Goal: Task Accomplishment & Management: Use online tool/utility

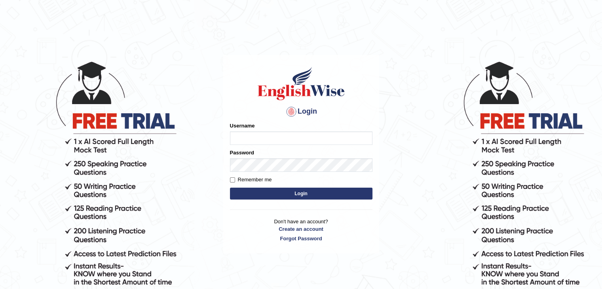
click at [243, 134] on input "Username" at bounding box center [301, 138] width 143 height 13
type input "0401809009"
click at [287, 194] on button "Login" at bounding box center [301, 194] width 143 height 12
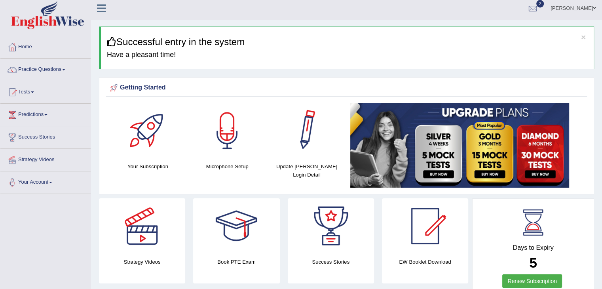
scroll to position [3, 0]
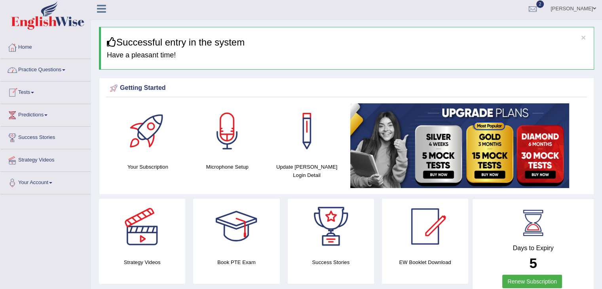
click at [33, 94] on link "Tests" at bounding box center [45, 92] width 90 height 20
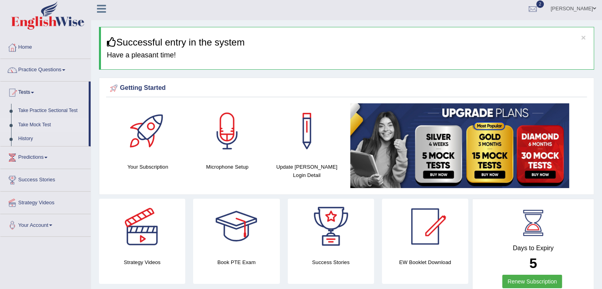
click at [36, 123] on link "Take Mock Test" at bounding box center [52, 125] width 74 height 14
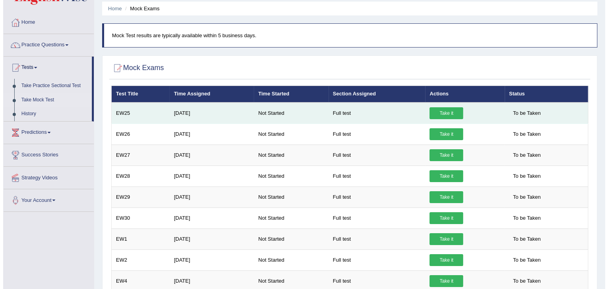
scroll to position [25, 0]
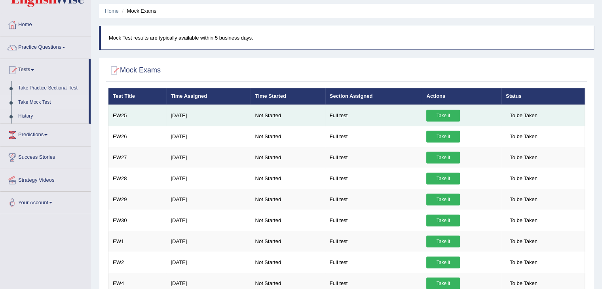
click at [448, 114] on link "Take it" at bounding box center [444, 116] width 34 height 12
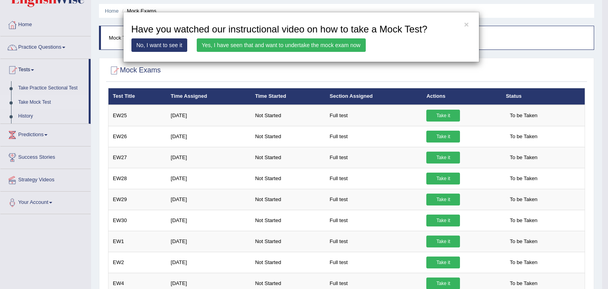
click at [318, 46] on link "Yes, I have seen that and want to undertake the mock exam now" at bounding box center [281, 44] width 169 height 13
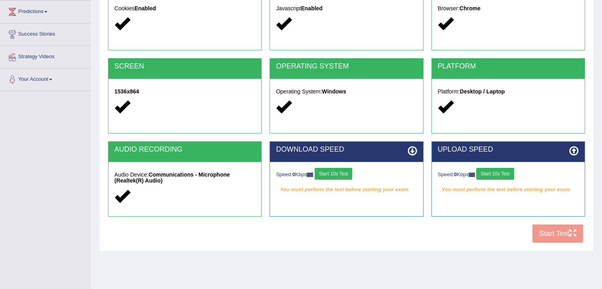
scroll to position [109, 0]
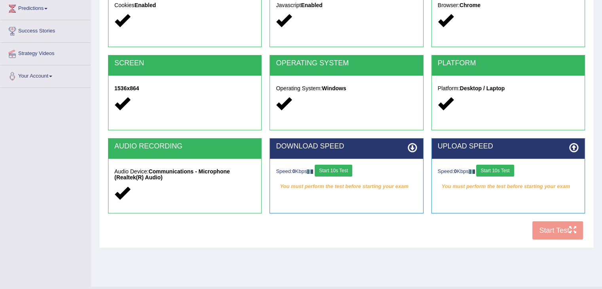
click at [330, 170] on button "Start 10s Test" at bounding box center [334, 171] width 38 height 12
click at [489, 171] on button "Start 10s Test" at bounding box center [496, 171] width 38 height 12
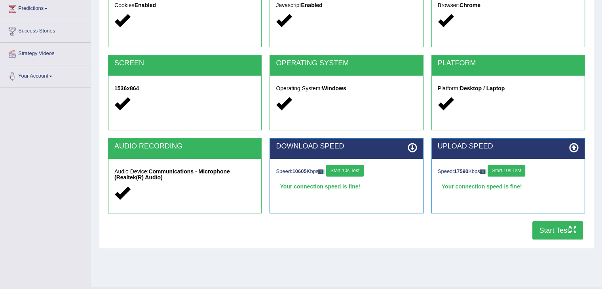
click at [556, 224] on button "Start Test" at bounding box center [558, 230] width 51 height 18
